Goal: Information Seeking & Learning: Learn about a topic

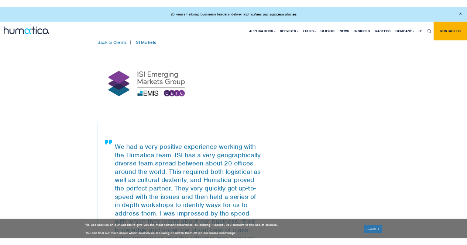
scroll to position [406, 0]
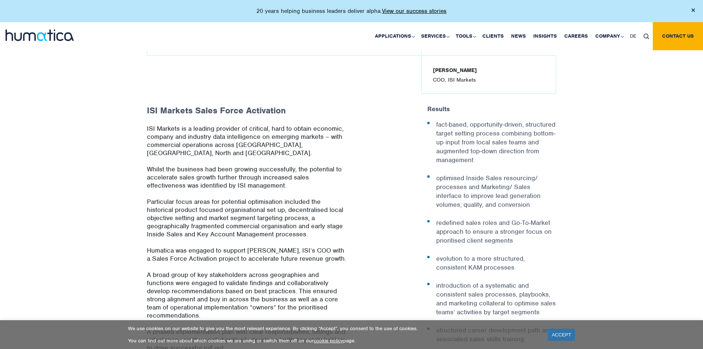
click at [211, 149] on p "ISI Markets is a leading provider of critical, hard to obtain economic, company…" at bounding box center [246, 144] width 199 height 41
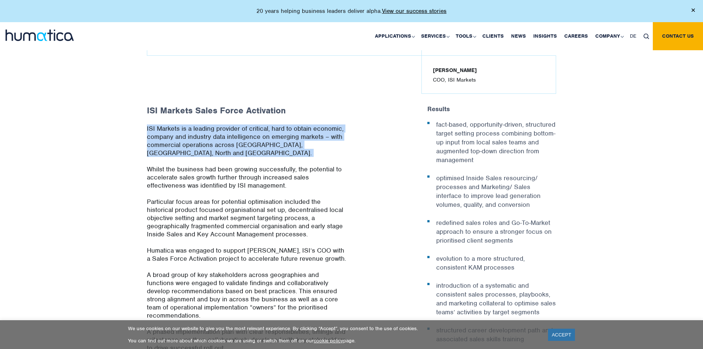
click at [211, 149] on p "ISI Markets is a leading provider of critical, hard to obtain economic, company…" at bounding box center [246, 144] width 199 height 41
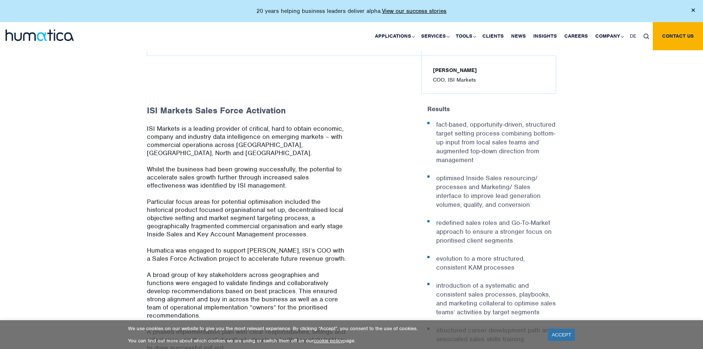
click at [194, 165] on p "Whilst the business had been growing successfully, the potential to accelerate …" at bounding box center [246, 181] width 199 height 32
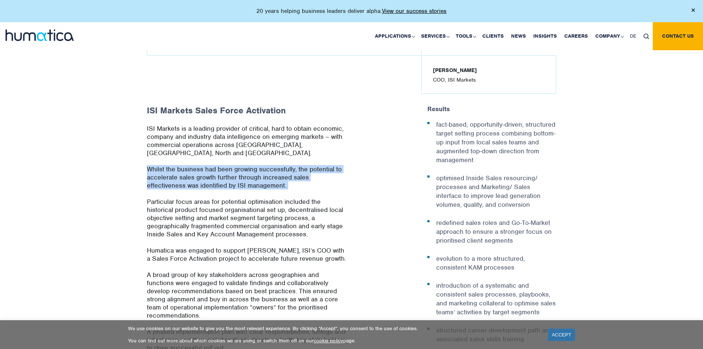
click at [194, 165] on p "Whilst the business had been growing successfully, the potential to accelerate …" at bounding box center [246, 181] width 199 height 32
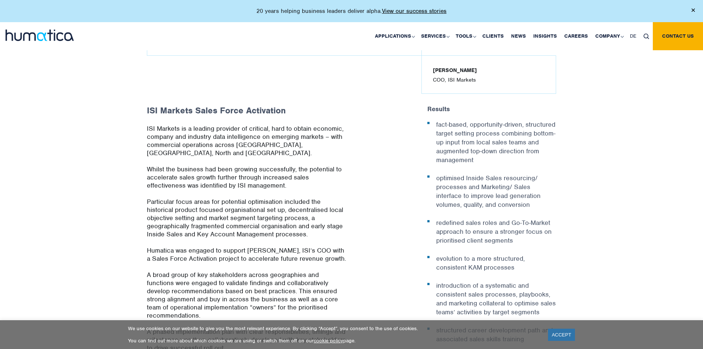
click at [194, 201] on p "Particular focus areas for potential optimisation included the historical produ…" at bounding box center [246, 221] width 199 height 49
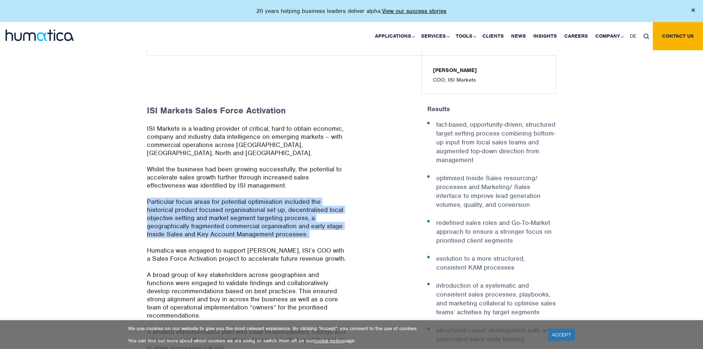
click at [194, 201] on p "Particular focus areas for potential optimisation included the historical produ…" at bounding box center [246, 221] width 199 height 49
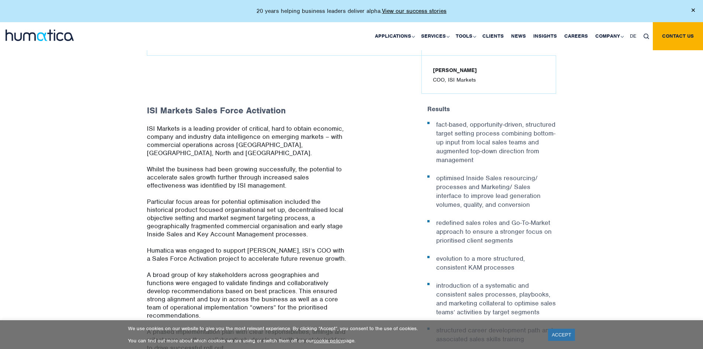
click at [193, 252] on p "Humatica was engaged to support [PERSON_NAME], ISI’s COO with a Sales Force Act…" at bounding box center [246, 258] width 199 height 24
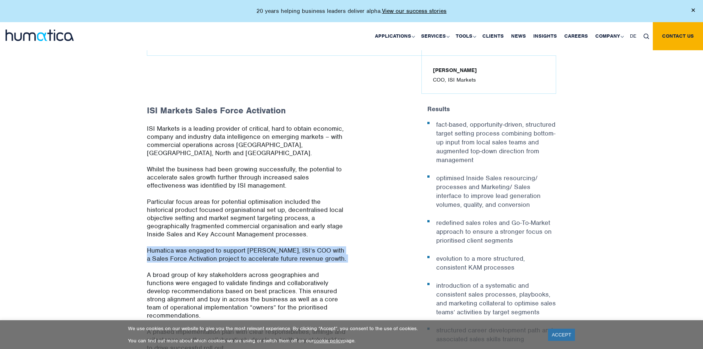
click at [193, 252] on p "Humatica was engaged to support [PERSON_NAME], ISI’s COO with a Sales Force Act…" at bounding box center [246, 258] width 199 height 24
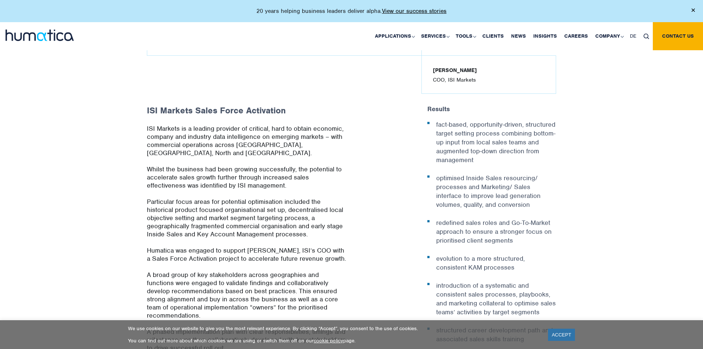
click at [197, 291] on p "A broad group of key stakeholders across geographies and functions were engaged…" at bounding box center [246, 298] width 199 height 57
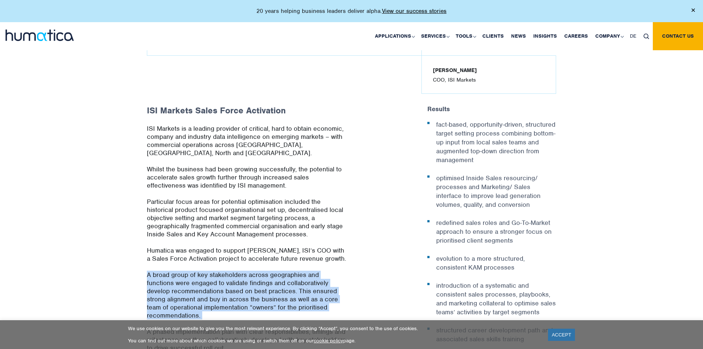
click at [197, 291] on p "A broad group of key stakeholders across geographies and functions were engaged…" at bounding box center [246, 298] width 199 height 57
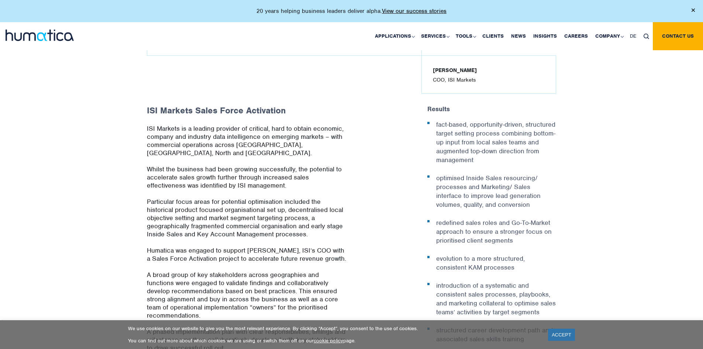
click at [230, 235] on p "Particular focus areas for potential optimisation included the historical produ…" at bounding box center [246, 221] width 199 height 49
